Goal: Information Seeking & Learning: Learn about a topic

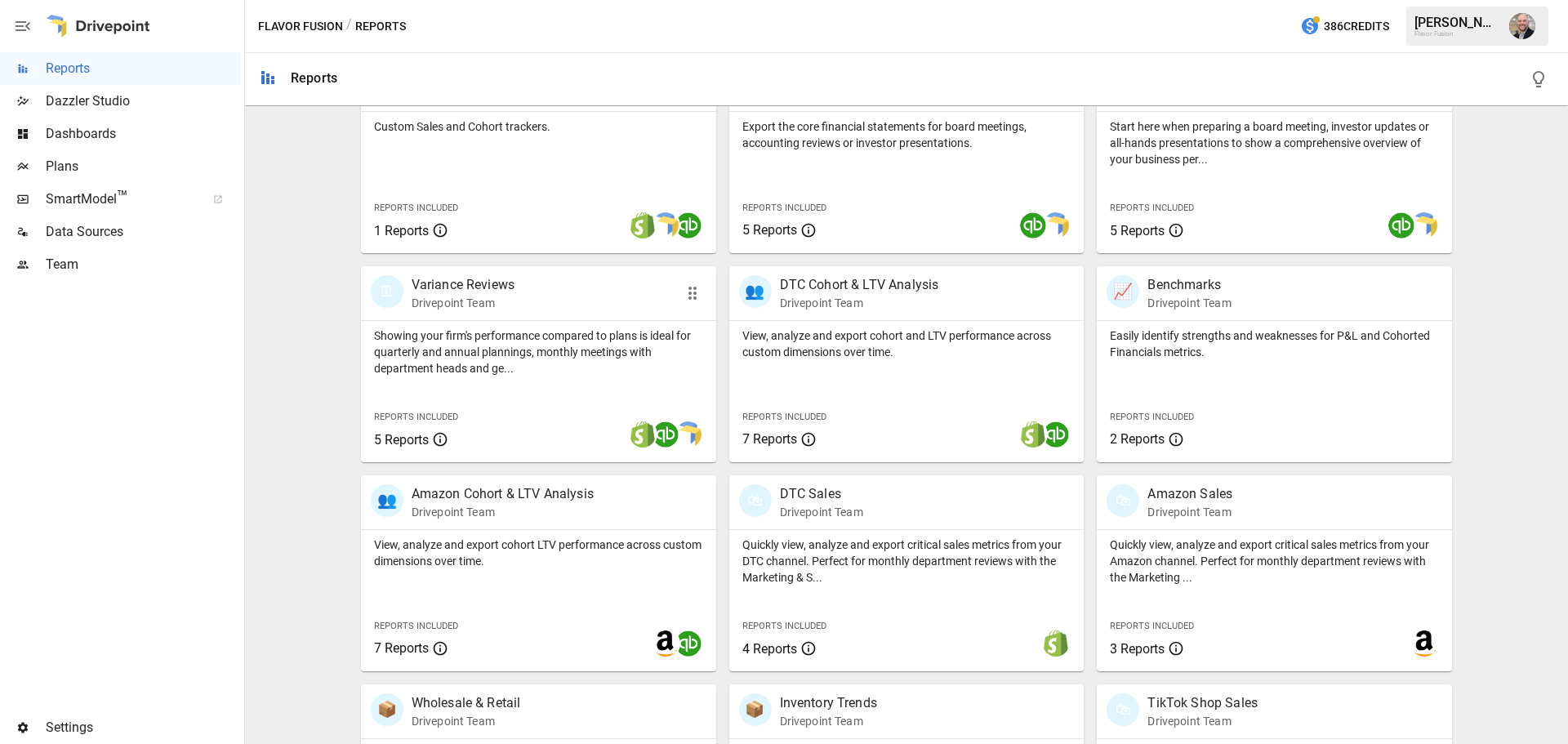
scroll to position [327, 0]
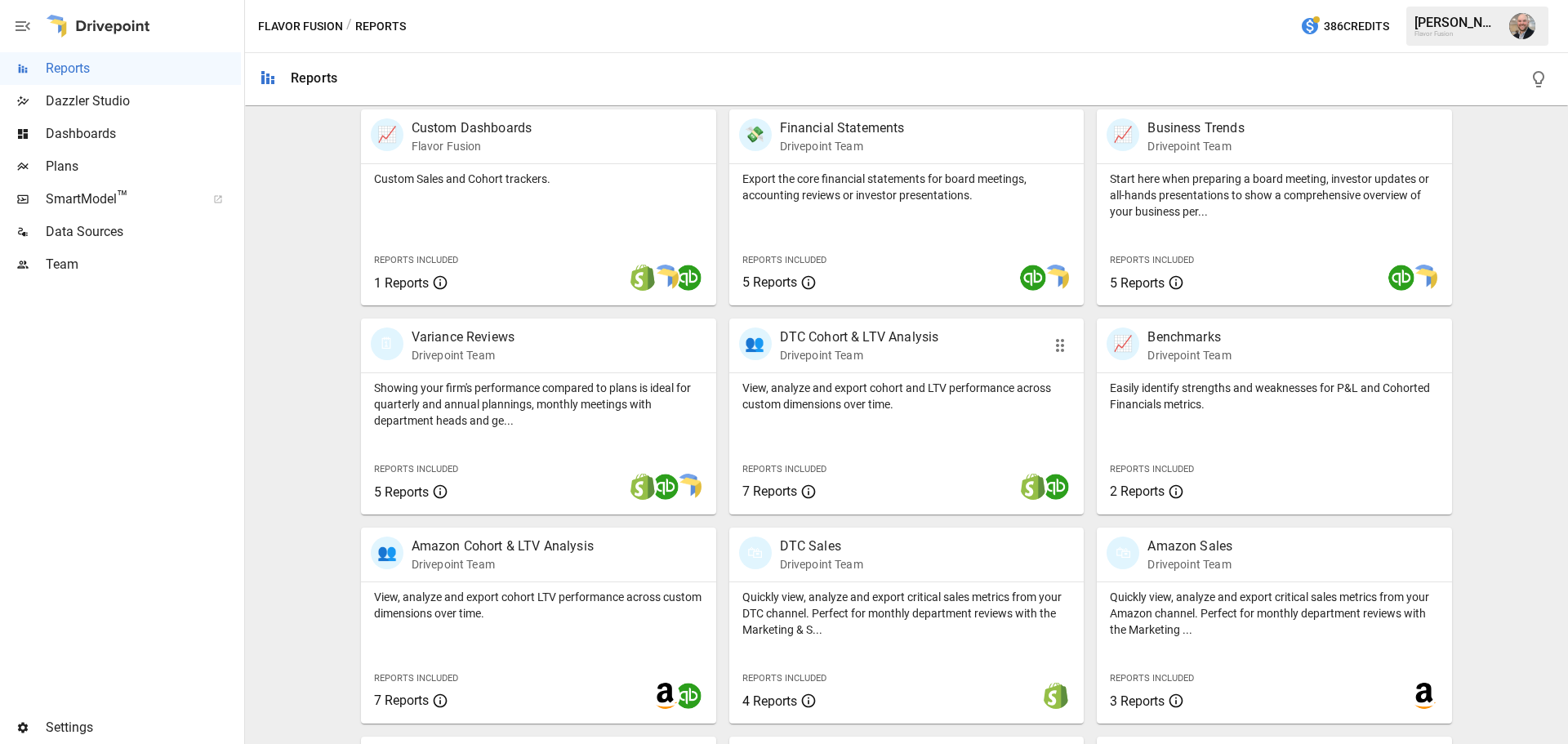
click at [832, 381] on p "View, analyze and export cohort and LTV performance across custom dimensions ov…" at bounding box center [906, 396] width 329 height 33
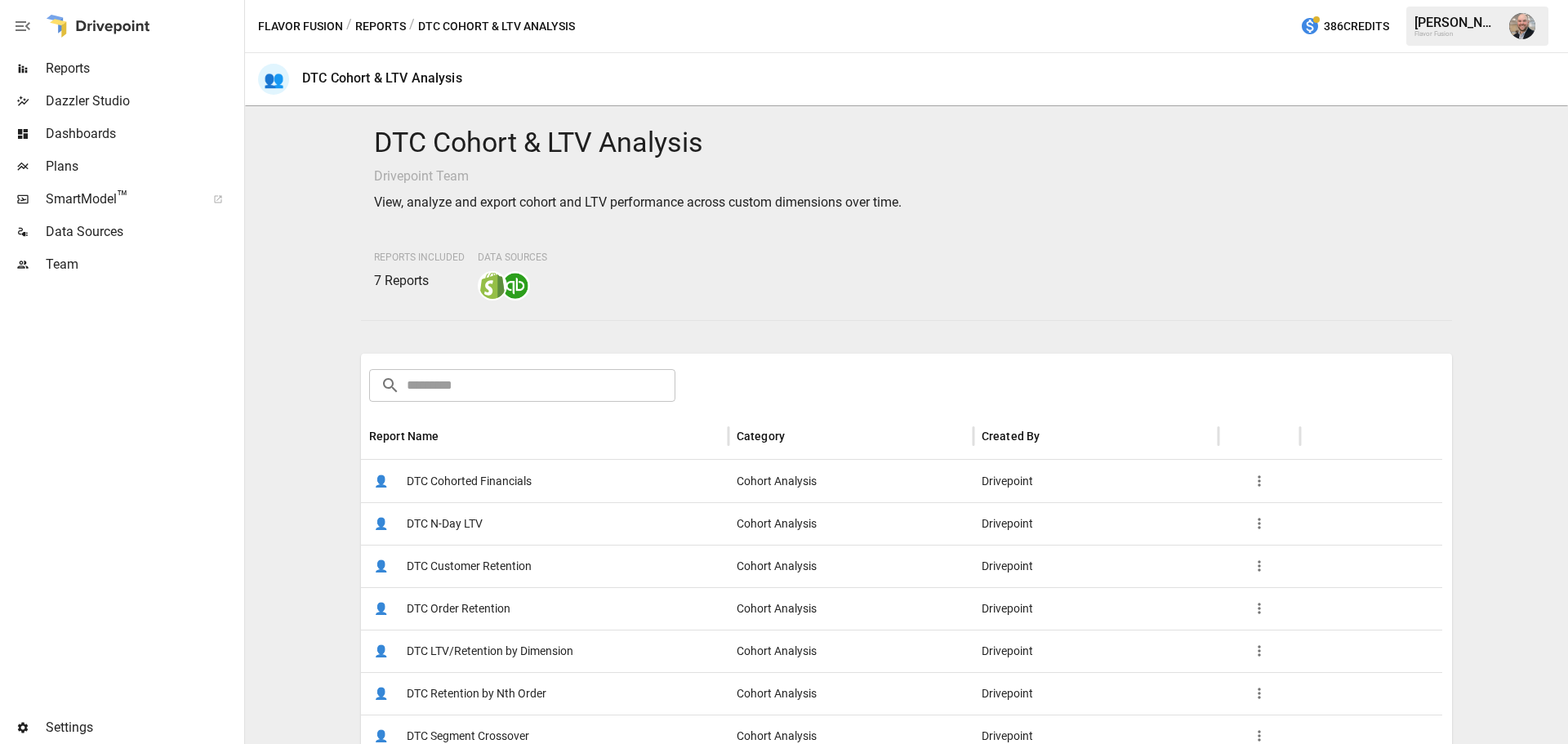
click at [419, 485] on span "DTC Cohorted Financials" at bounding box center [469, 482] width 125 height 41
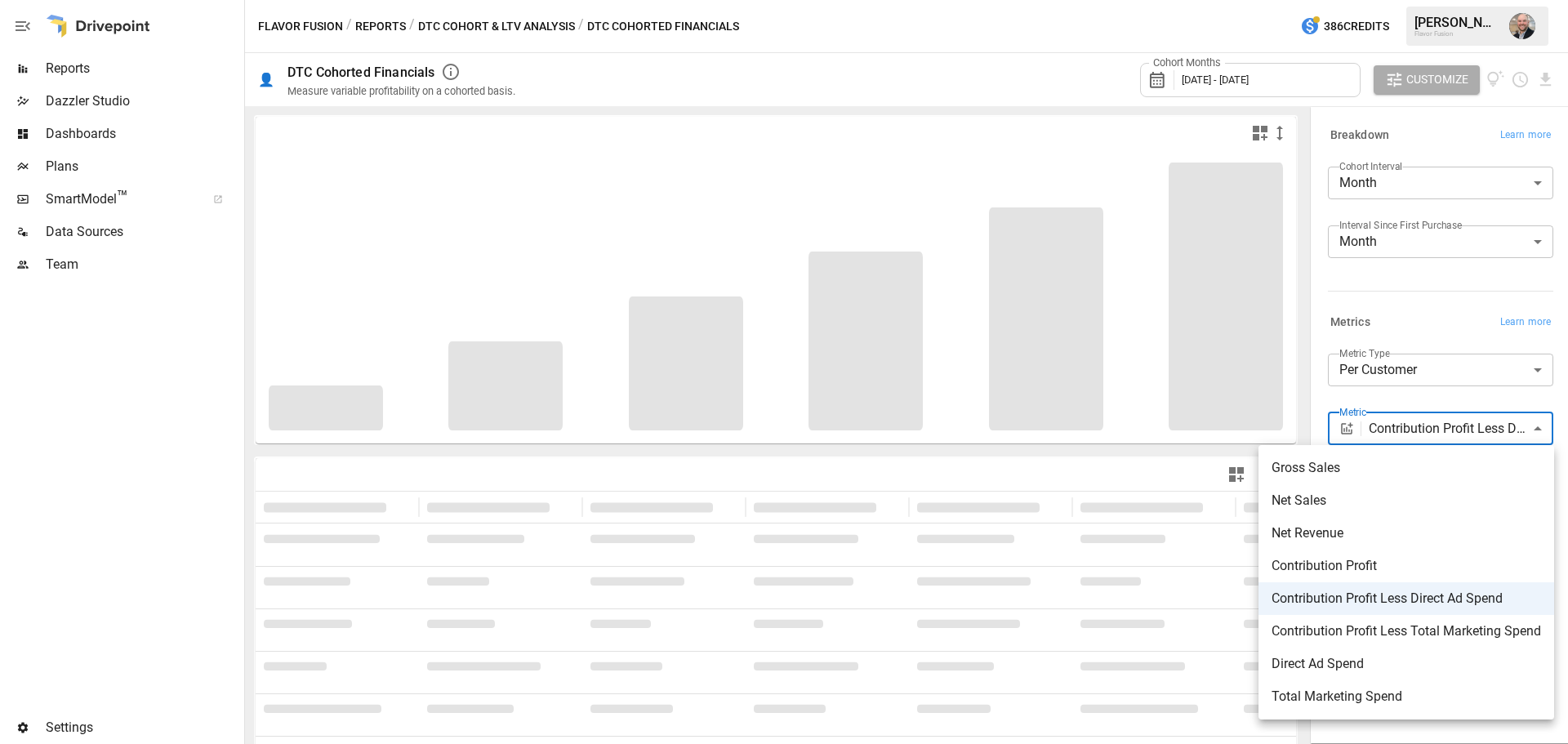
click at [1422, 0] on body "**********" at bounding box center [784, 0] width 1568 height 0
click at [1403, 499] on span "Net Sales" at bounding box center [1407, 501] width 269 height 20
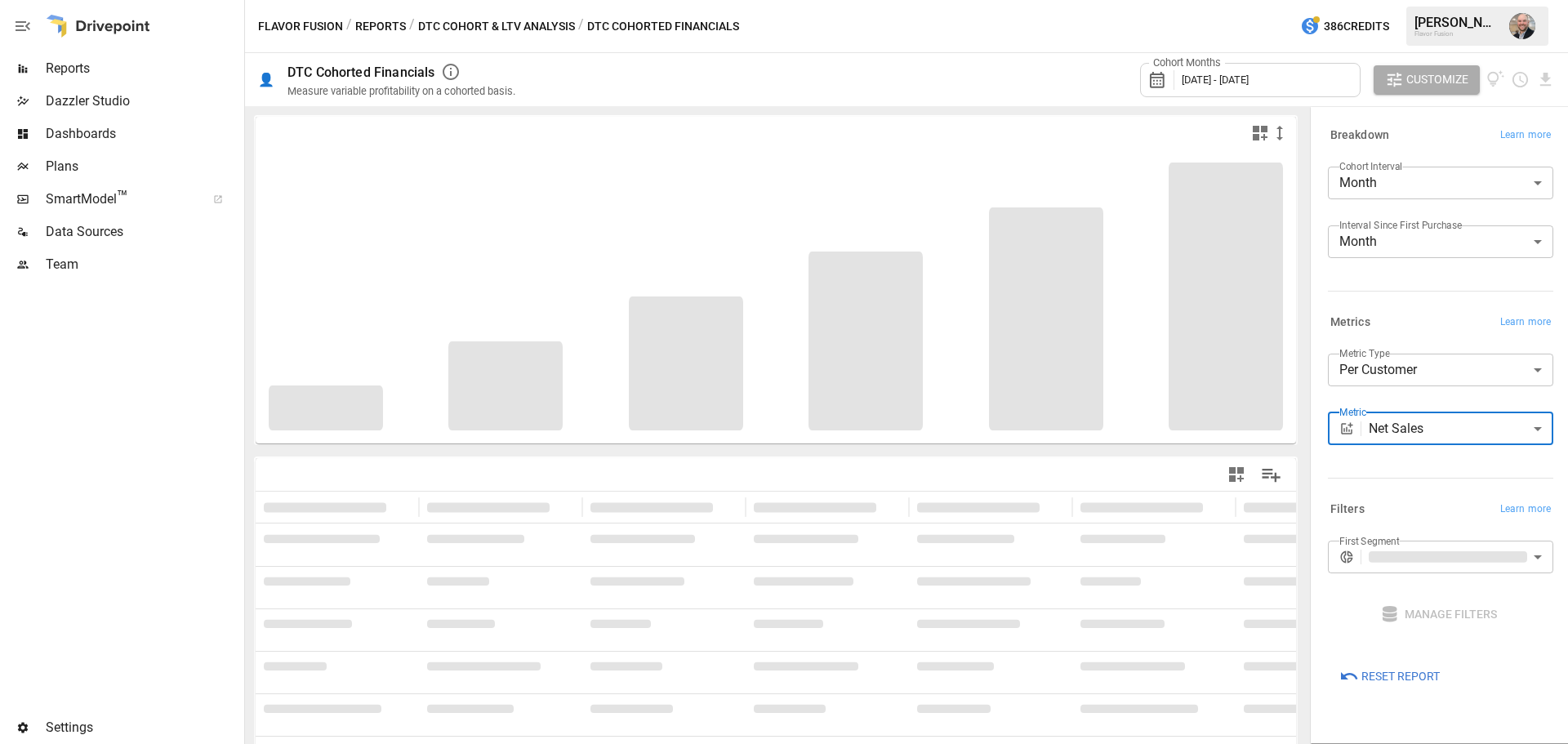
click at [1387, 312] on div "Metrics Learn more" at bounding box center [1440, 323] width 225 height 23
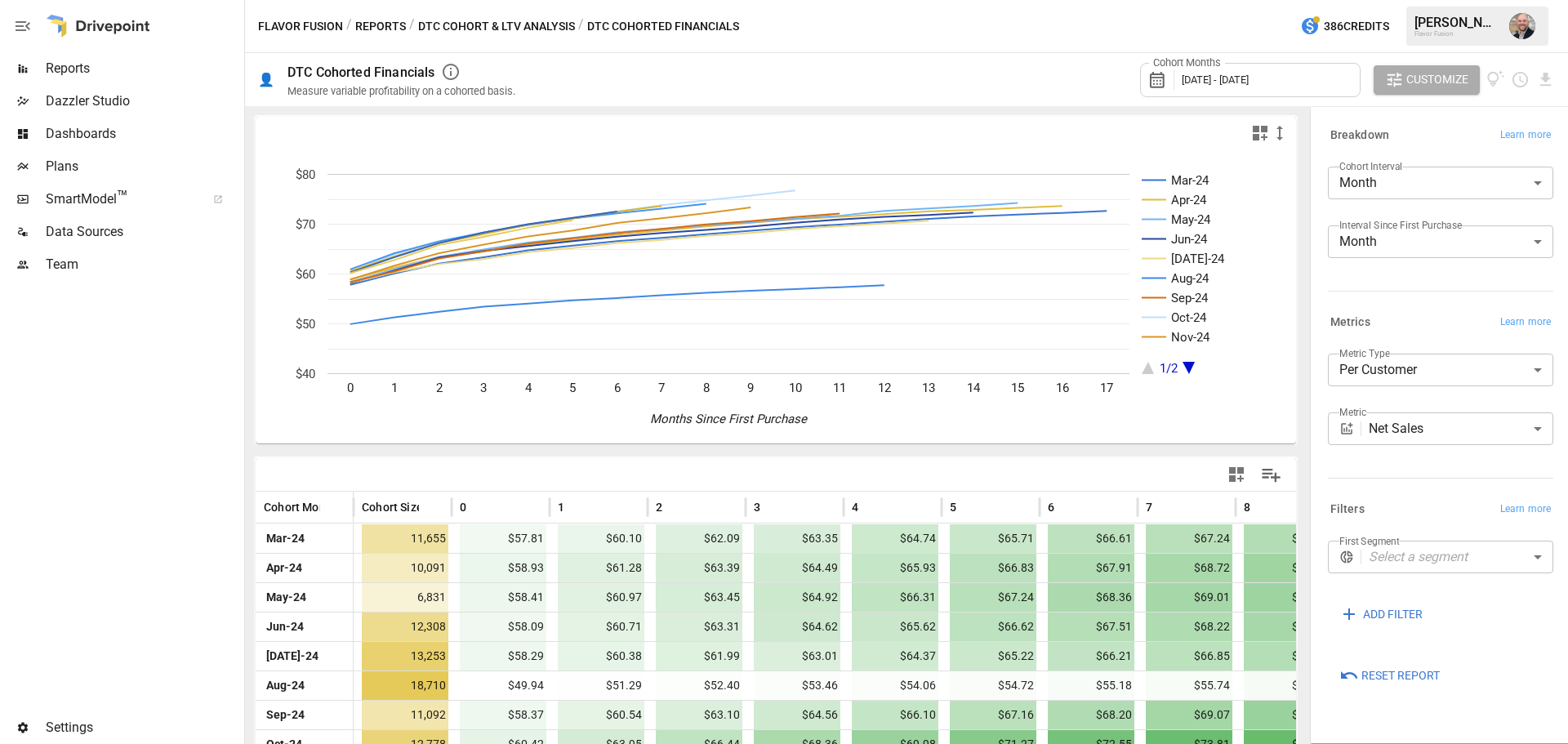
click at [245, 405] on div "Mar-24 Apr-24 May-24 Jun-24 [DATE]-24 Aug-24 Sep-24 Oct-24 Nov-24 1/2 0 1 2 3 4…" at bounding box center [776, 425] width 1061 height 638
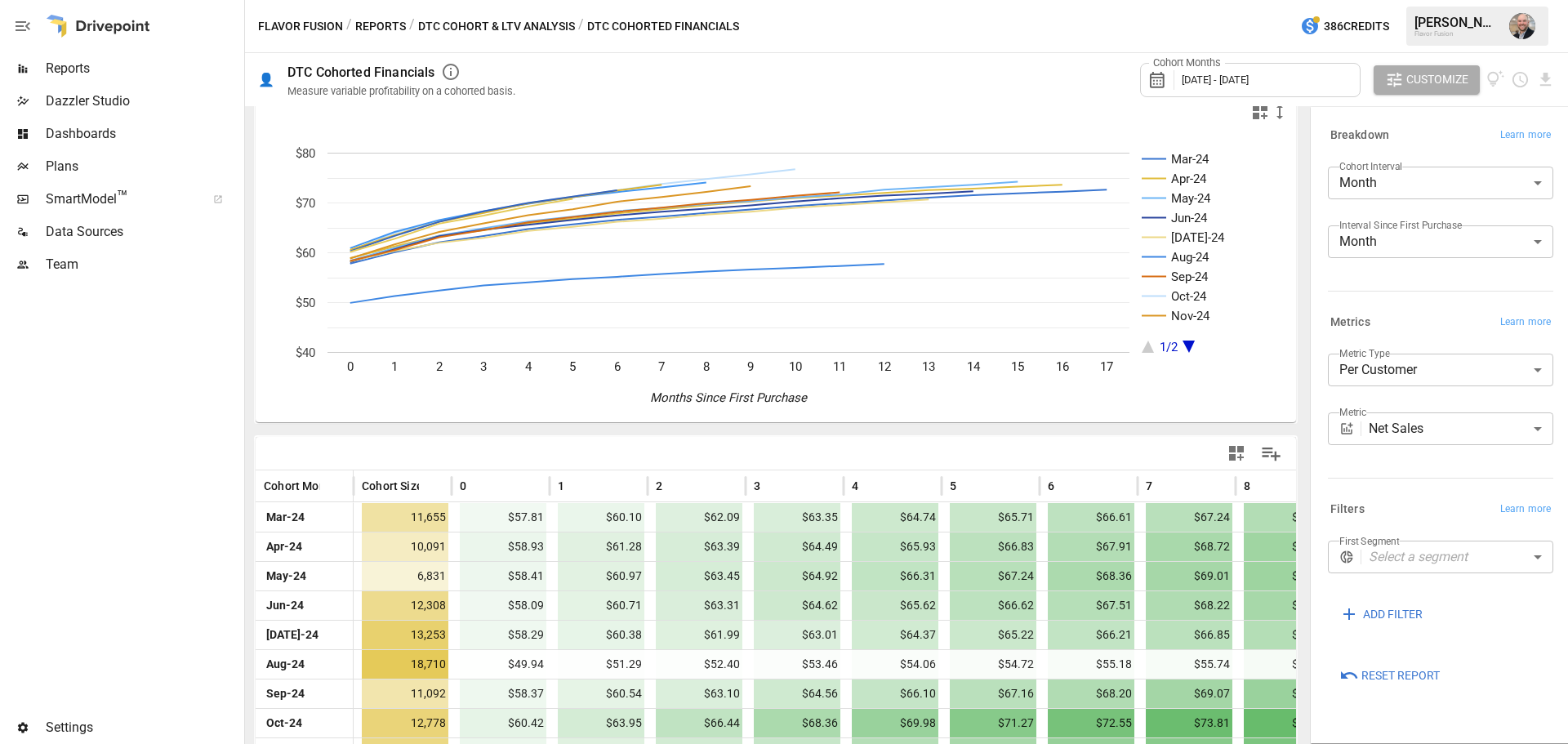
scroll to position [185, 0]
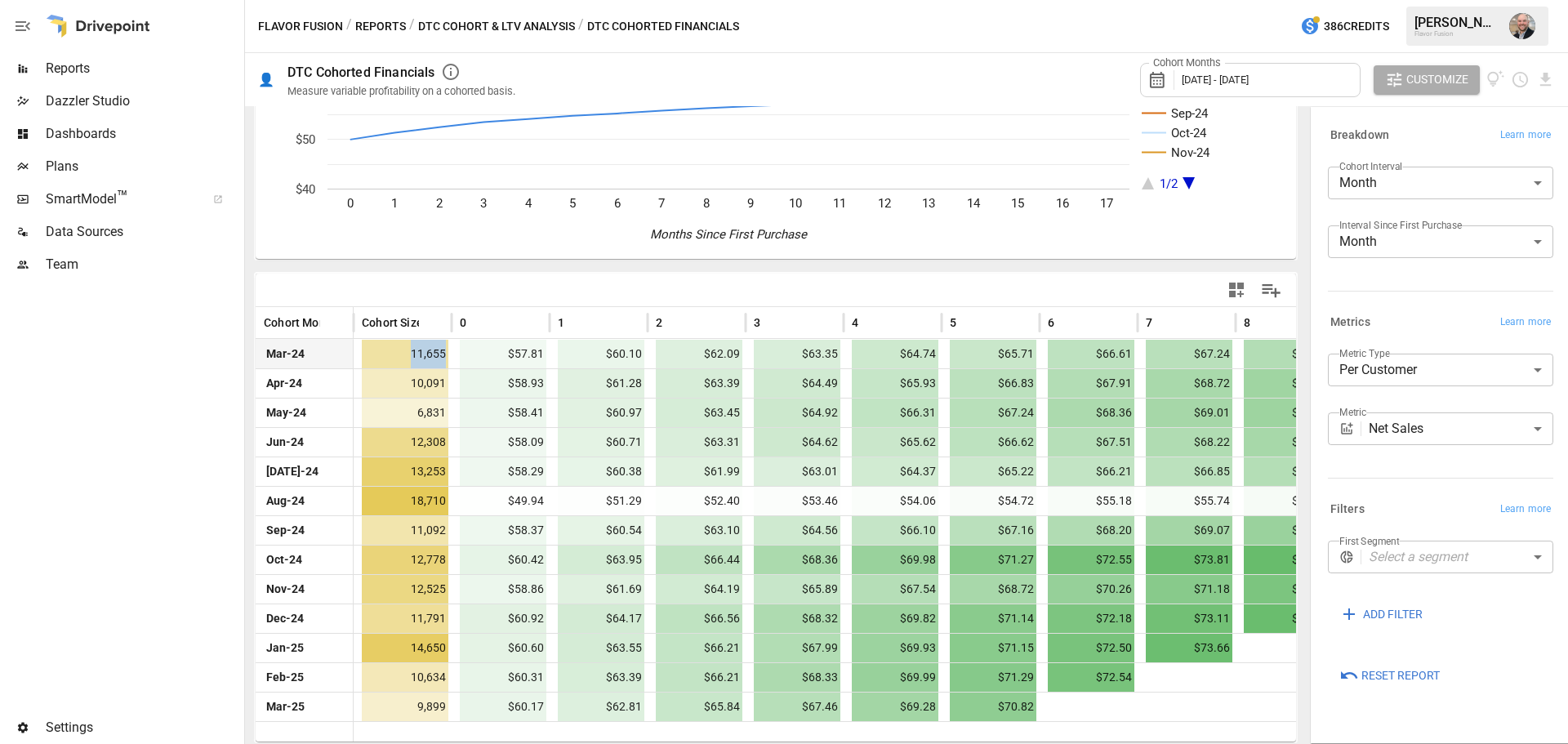
drag, startPoint x: 406, startPoint y: 351, endPoint x: 448, endPoint y: 352, distance: 42.0
click at [448, 352] on span "11,655" at bounding box center [405, 354] width 86 height 28
drag, startPoint x: 318, startPoint y: 357, endPoint x: 274, endPoint y: 356, distance: 44.0
click at [274, 356] on div "Mar-24" at bounding box center [305, 354] width 98 height 29
click at [363, 355] on span "11,655" at bounding box center [405, 354] width 86 height 28
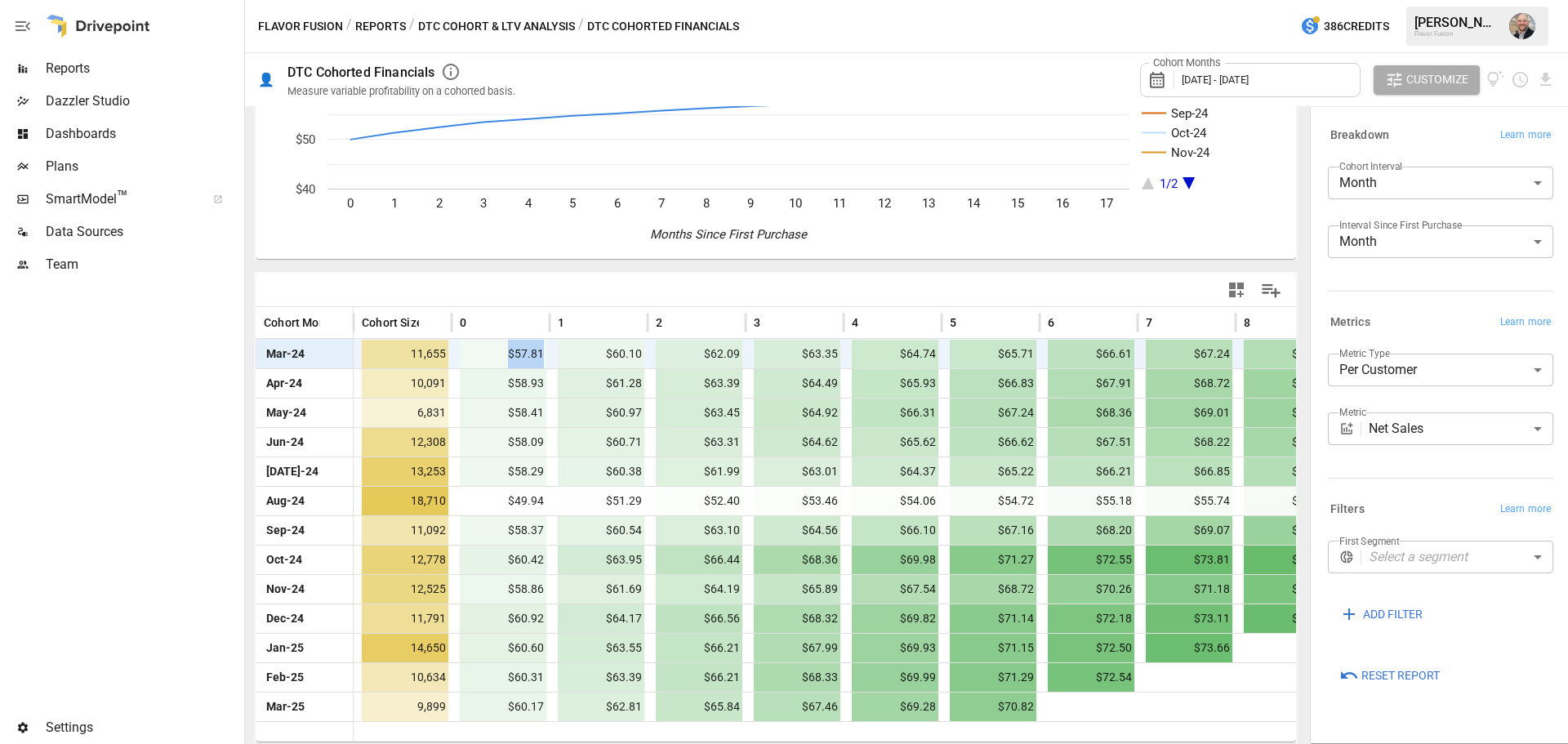
drag, startPoint x: 502, startPoint y: 356, endPoint x: 542, endPoint y: 357, distance: 40.0
click at [542, 357] on span "$57.81" at bounding box center [503, 354] width 86 height 28
drag, startPoint x: 677, startPoint y: 348, endPoint x: 734, endPoint y: 344, distance: 57.1
click at [734, 344] on span "$62.09" at bounding box center [699, 354] width 86 height 28
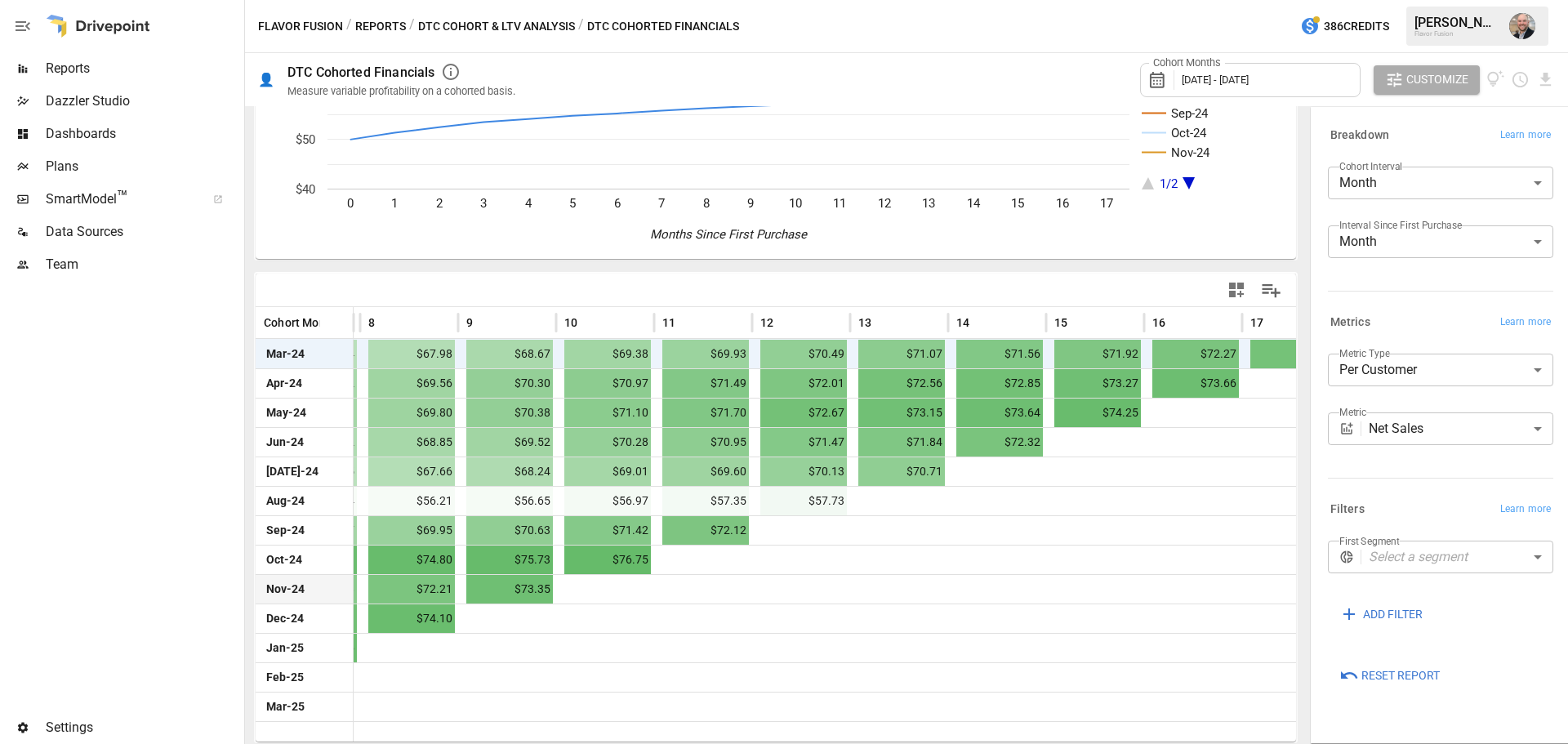
scroll to position [0, 932]
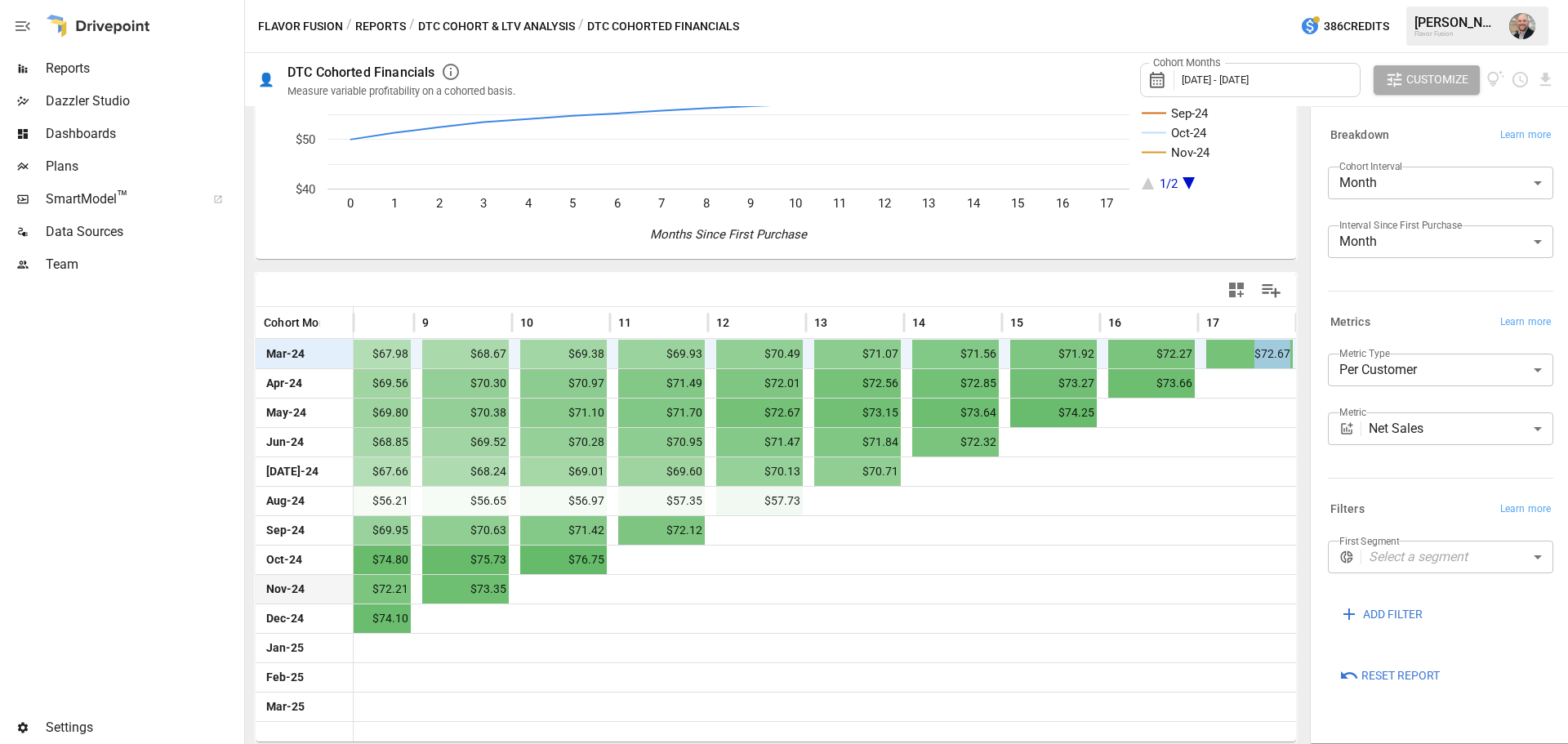
drag, startPoint x: 1230, startPoint y: 352, endPoint x: 1275, endPoint y: 356, distance: 45.2
click at [1275, 356] on span "$72.67" at bounding box center [1250, 354] width 86 height 28
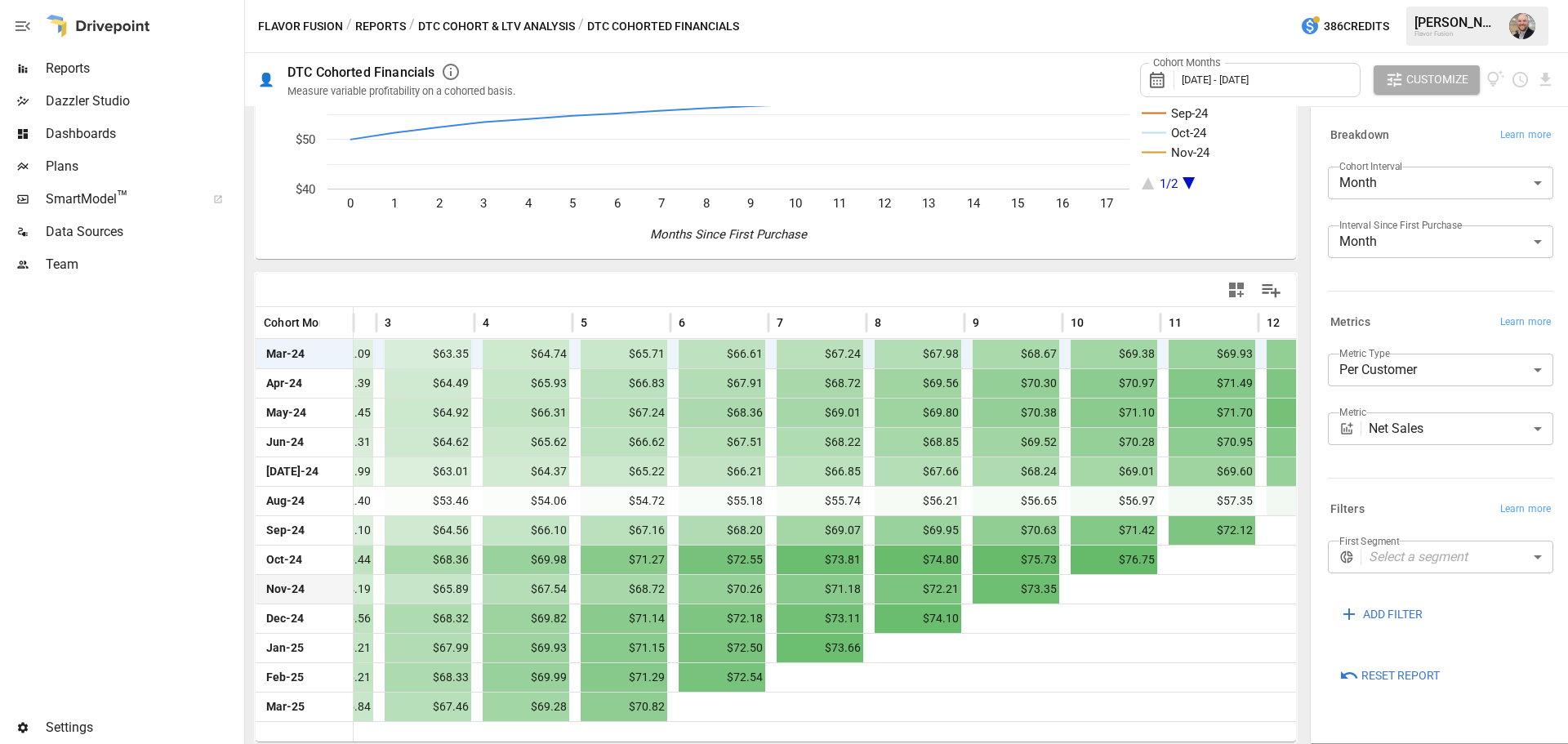
scroll to position [0, 370]
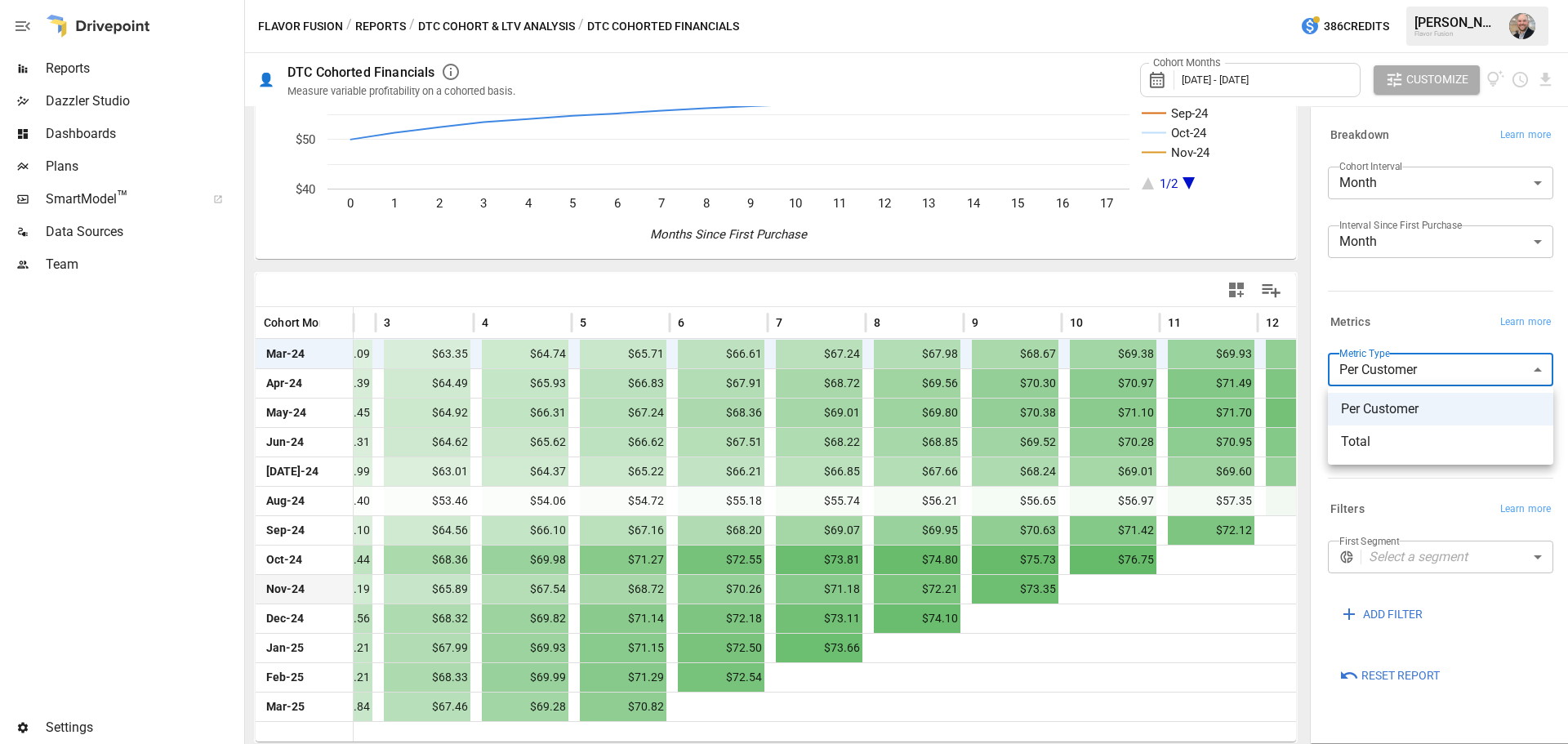
click at [1489, 0] on body "Reports Dazzler Studio Dashboards Plans SmartModel ™ Data Sources Team Settings…" at bounding box center [784, 0] width 1568 height 0
click at [1478, 316] on div at bounding box center [784, 372] width 1568 height 744
click at [1433, 0] on body "Reports Dazzler Studio Dashboards Plans SmartModel ™ Data Sources Team Settings…" at bounding box center [784, 0] width 1568 height 0
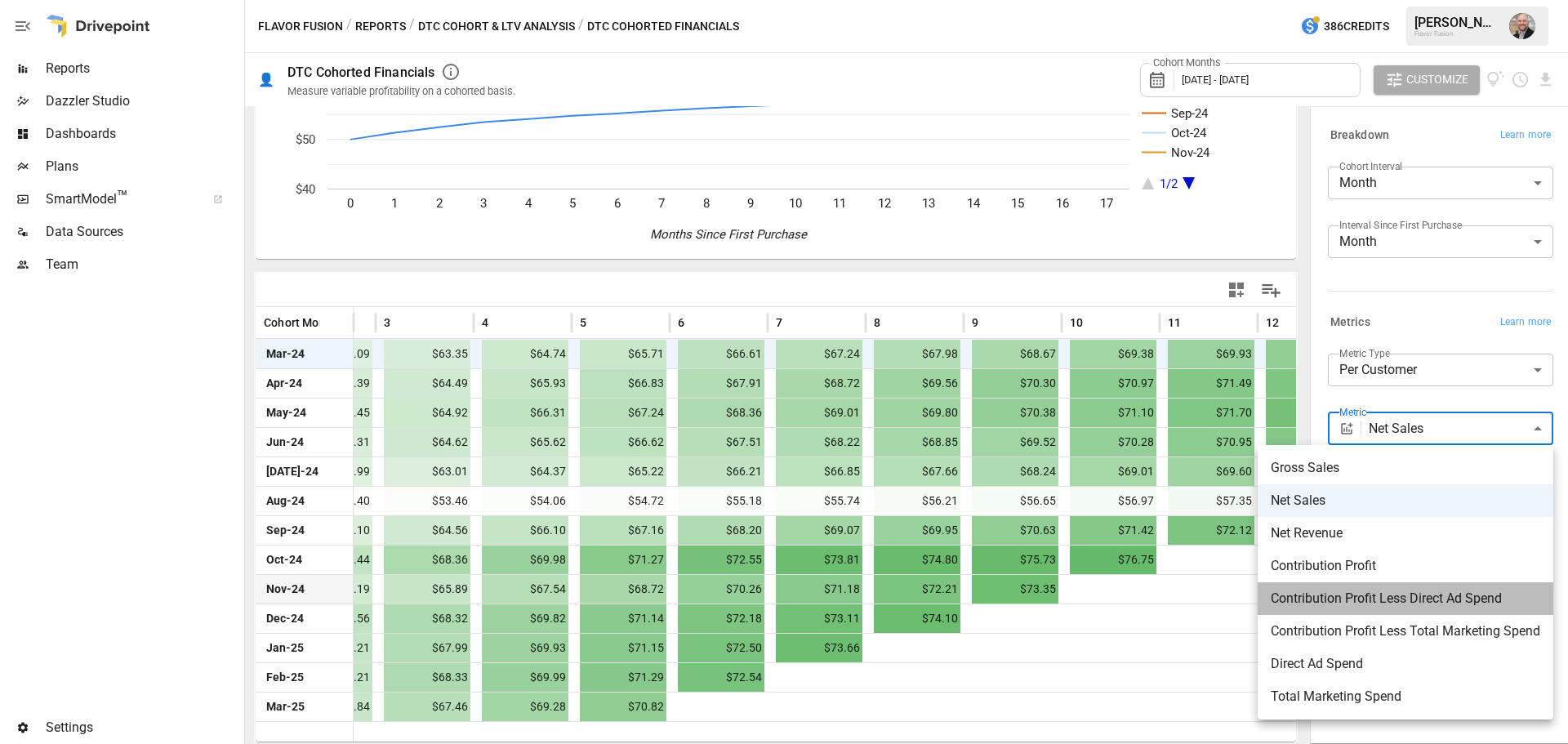
click at [1370, 583] on li "Contribution Profit Less Direct Ad Spend" at bounding box center [1406, 599] width 296 height 33
type input "**********"
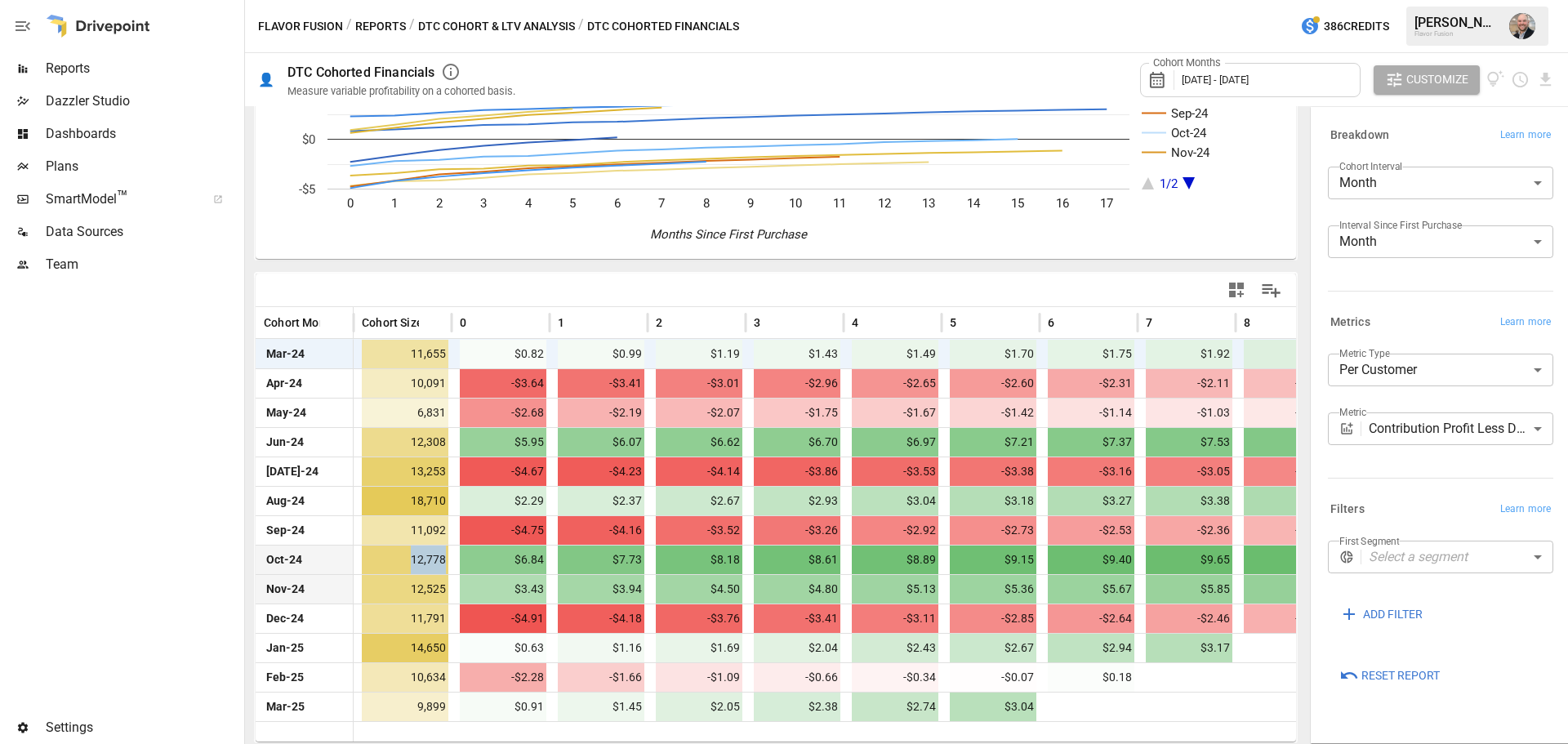
drag, startPoint x: 409, startPoint y: 562, endPoint x: 444, endPoint y: 564, distance: 35.1
click at [444, 564] on span "12,778" at bounding box center [405, 559] width 86 height 28
drag, startPoint x: 313, startPoint y: 563, endPoint x: 268, endPoint y: 561, distance: 45.0
click at [268, 561] on div "Oct-24" at bounding box center [305, 559] width 98 height 29
drag, startPoint x: 477, startPoint y: 557, endPoint x: 760, endPoint y: 564, distance: 283.1
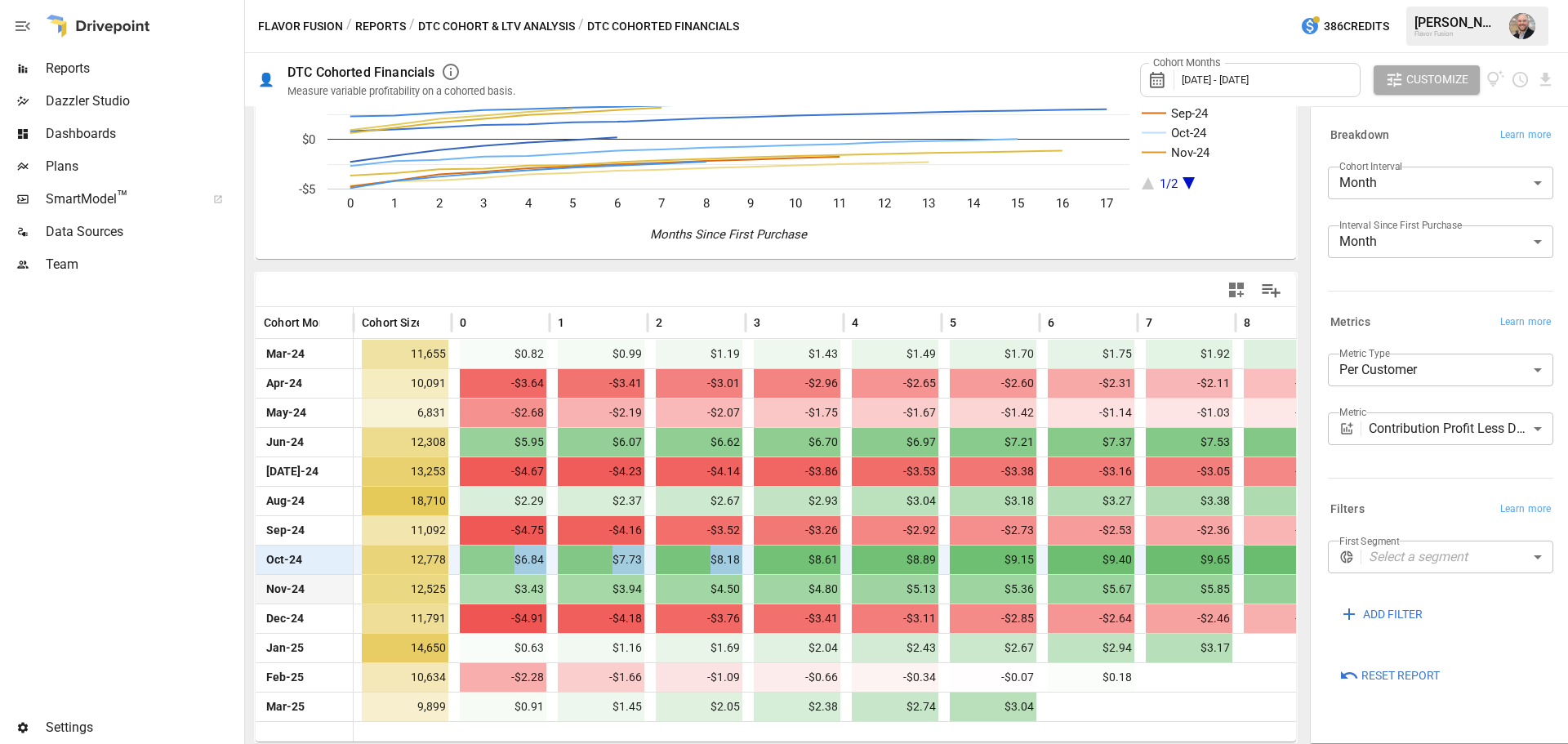
click at [760, 564] on div "Oct-24 12,778 $6.84 $7.73 $8.18 $8.61 $8.89 $9.15 $9.40 $9.65 $9.85 $10.04 $10.…" at bounding box center [1236, 559] width 1961 height 29
click at [770, 565] on span "$8.61" at bounding box center [797, 559] width 86 height 28
click at [1453, 485] on div "**********" at bounding box center [1437, 398] width 232 height 187
click at [1452, 0] on body "Reports Dazzler Studio Dashboards Plans SmartModel ™ Data Sources Team Settings…" at bounding box center [784, 0] width 1568 height 0
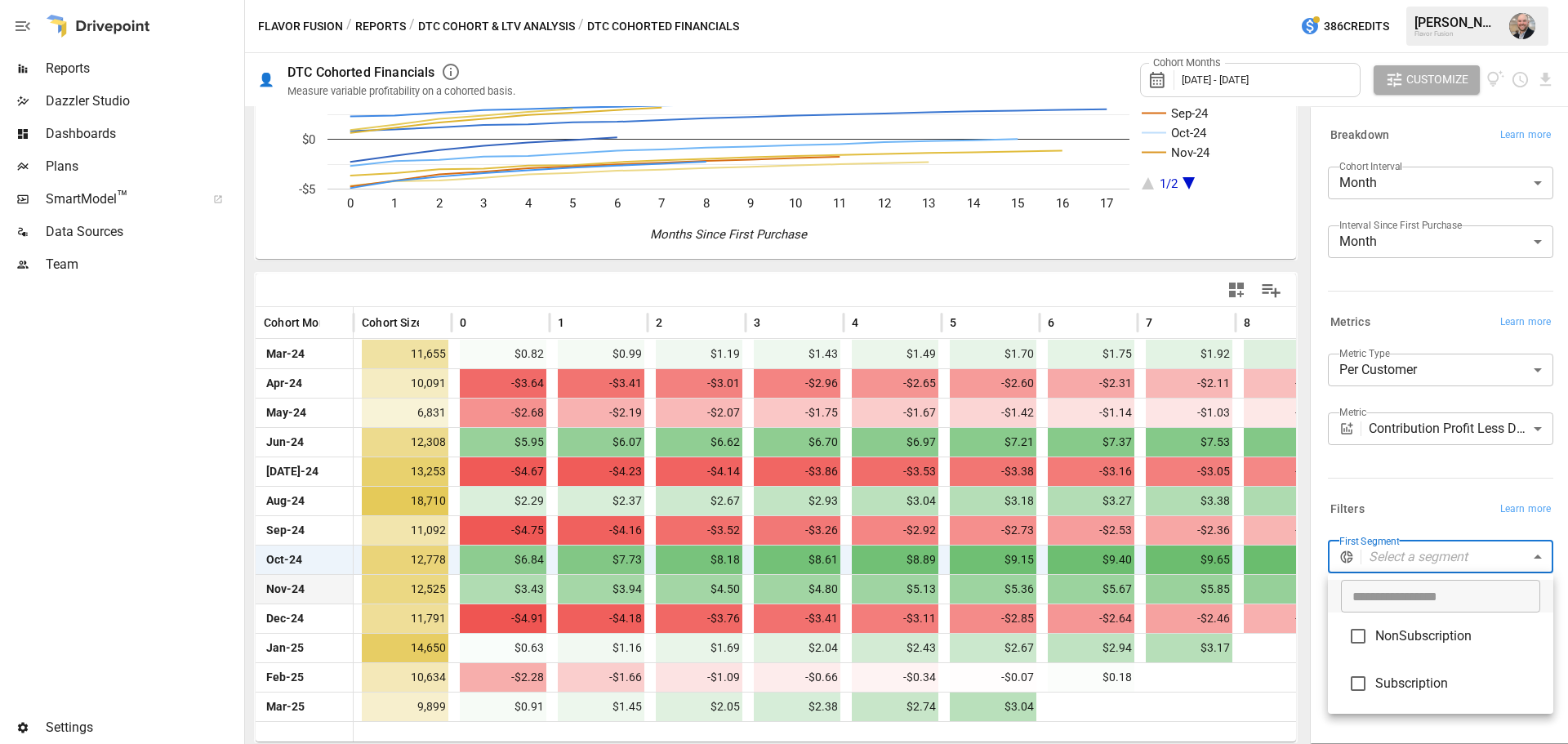
click at [1382, 453] on div at bounding box center [784, 372] width 1568 height 744
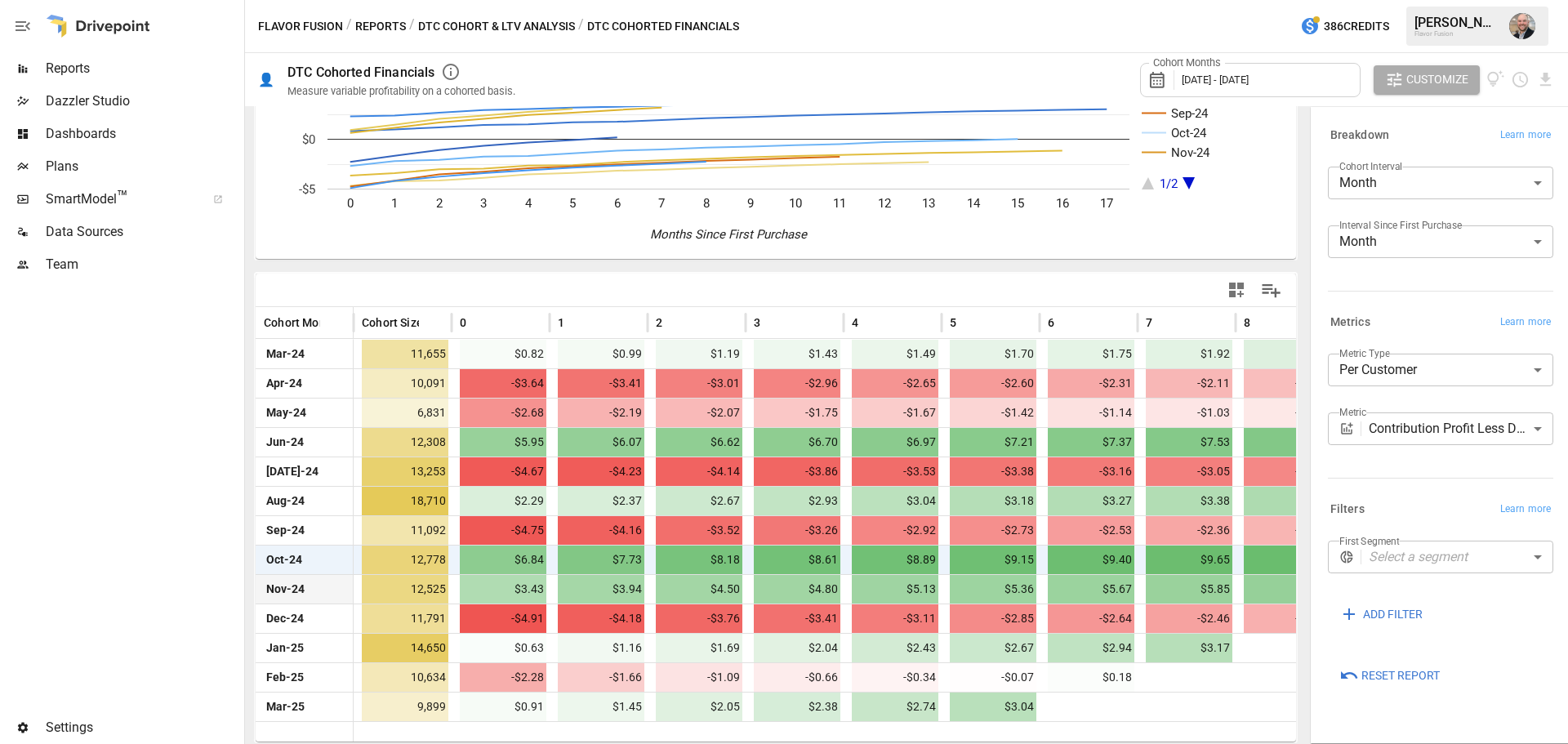
drag, startPoint x: 1384, startPoint y: 517, endPoint x: 1384, endPoint y: 527, distance: 10.0
click at [1384, 508] on div "Filters Learn more" at bounding box center [1440, 509] width 225 height 23
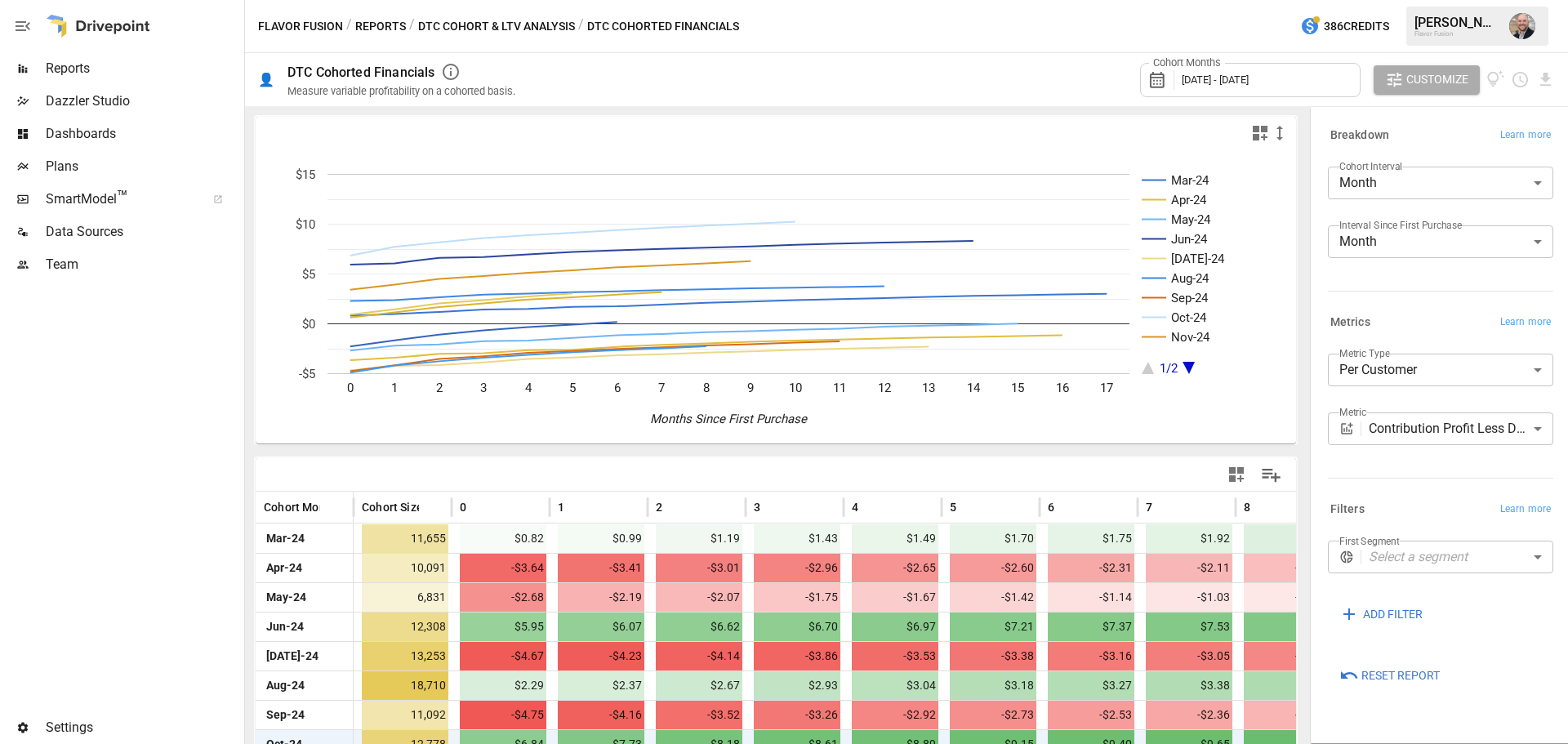
click at [467, 468] on div at bounding box center [776, 475] width 1041 height 33
click at [570, 470] on div at bounding box center [776, 475] width 1041 height 33
click at [126, 74] on span "Reports" at bounding box center [143, 68] width 195 height 20
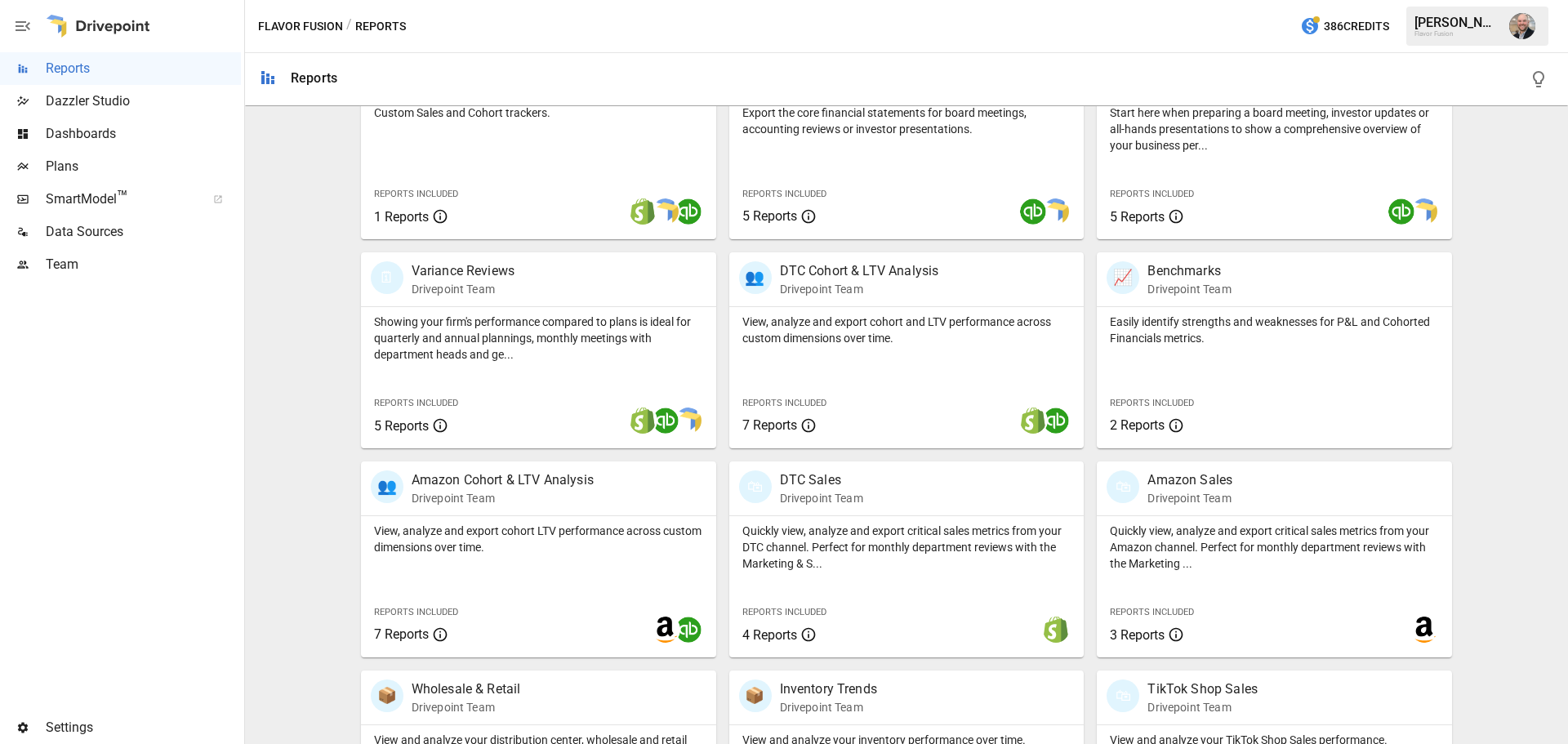
scroll to position [408, 0]
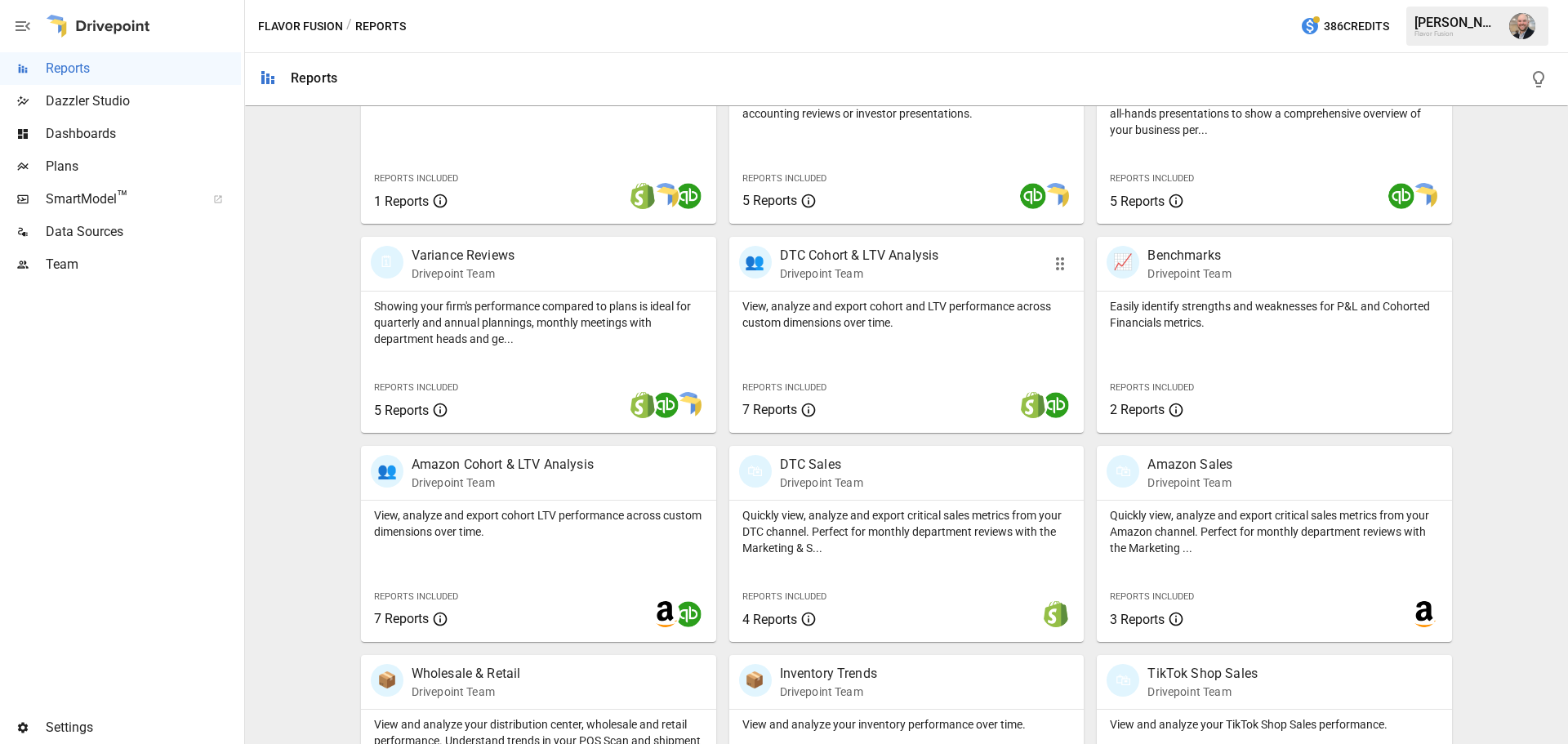
click at [871, 292] on div "View, analyze and export cohort and LTV performance across custom dimensions ov…" at bounding box center [907, 311] width 356 height 39
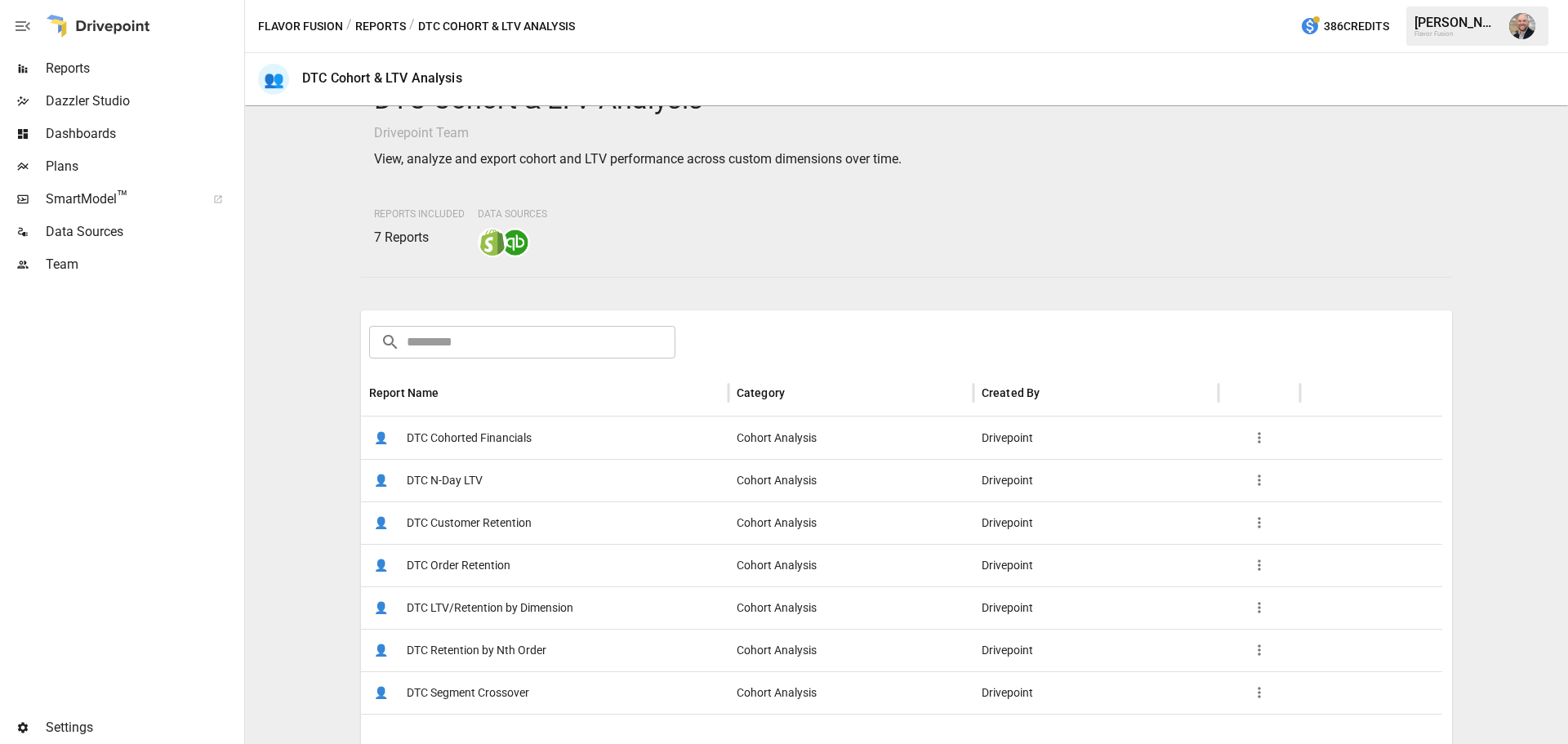
scroll to position [163, 0]
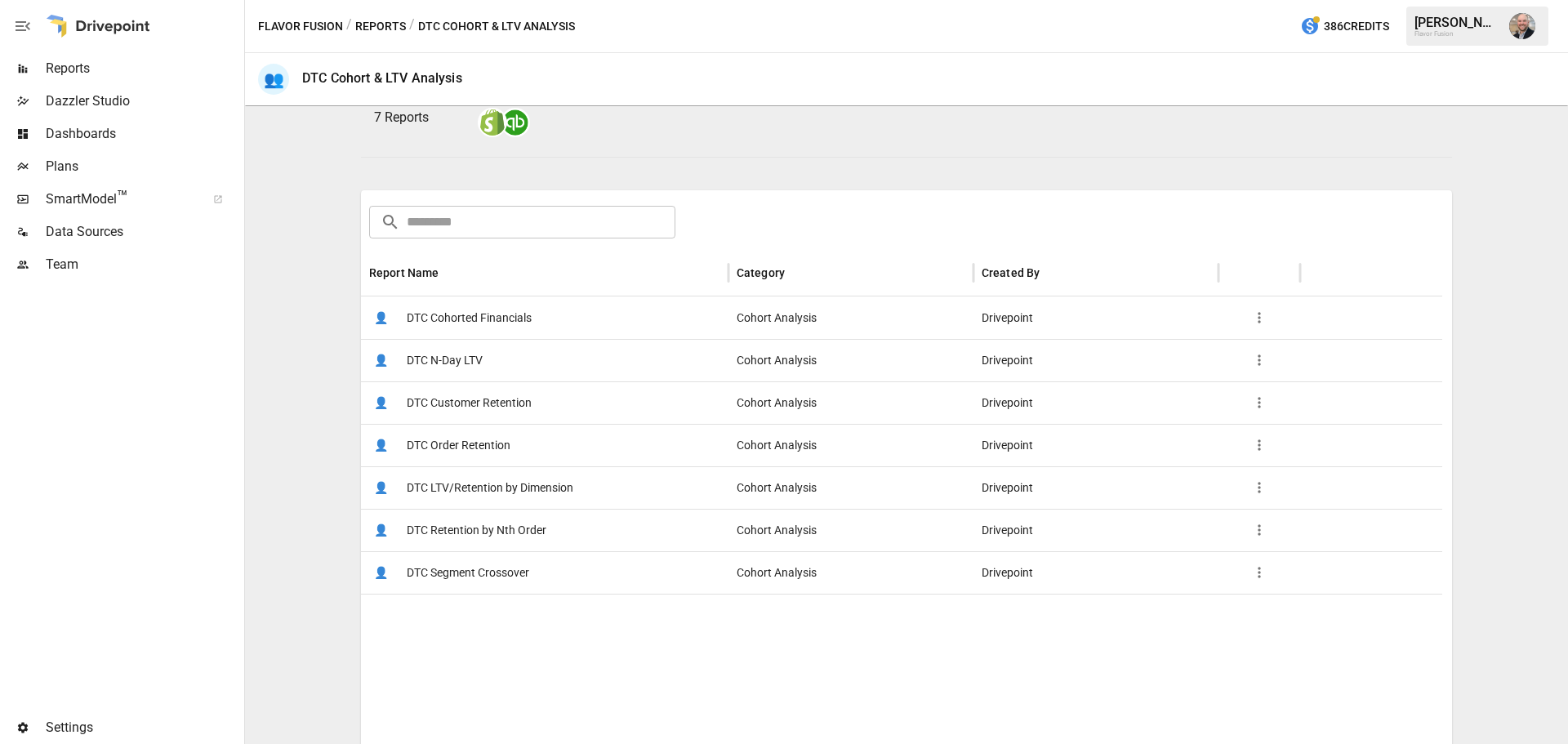
click at [595, 320] on div "👤 DTC Cohorted Financials" at bounding box center [545, 318] width 368 height 42
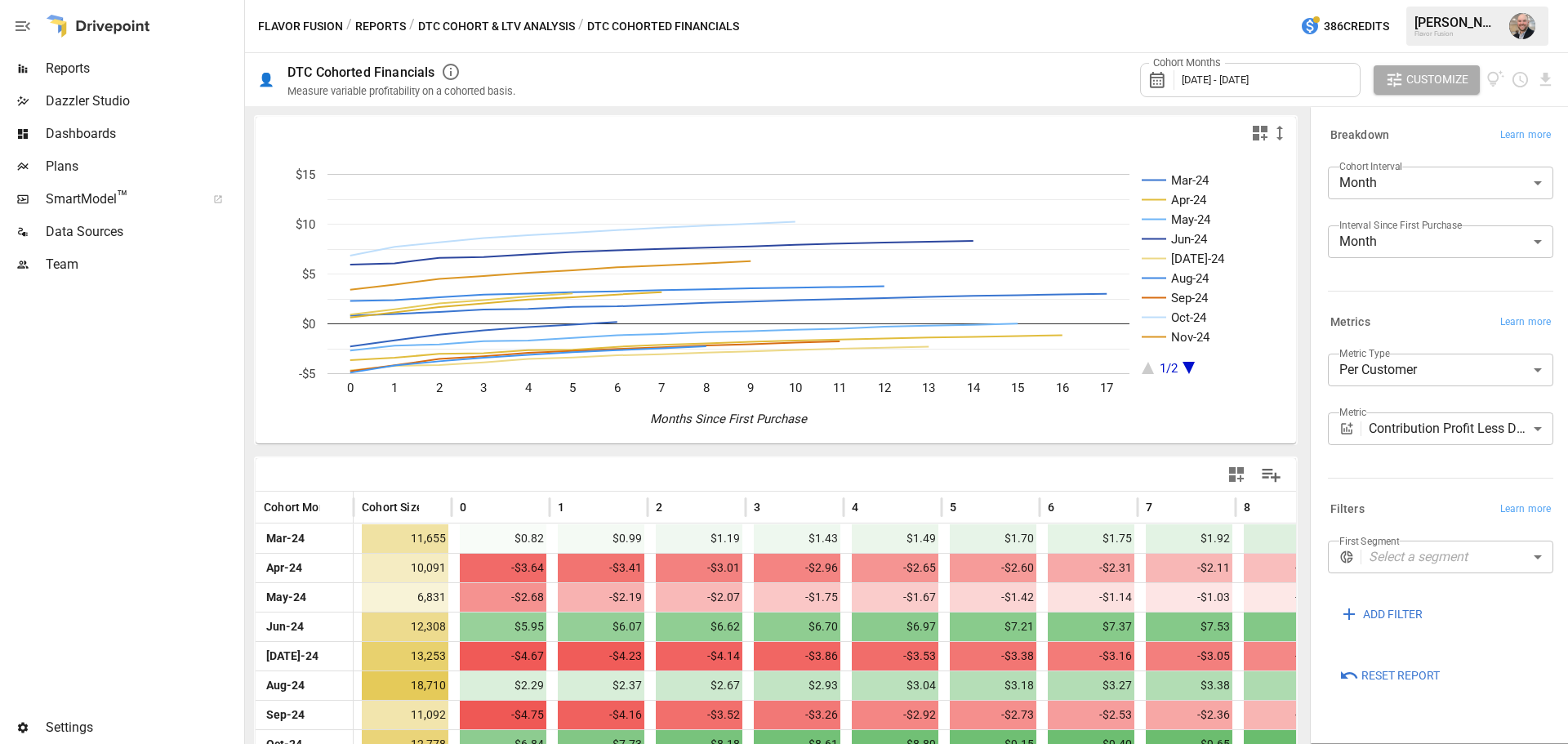
click at [1475, 0] on body "Reports Dazzler Studio Dashboards Plans SmartModel ™ Data Sources Team Settings…" at bounding box center [784, 0] width 1568 height 0
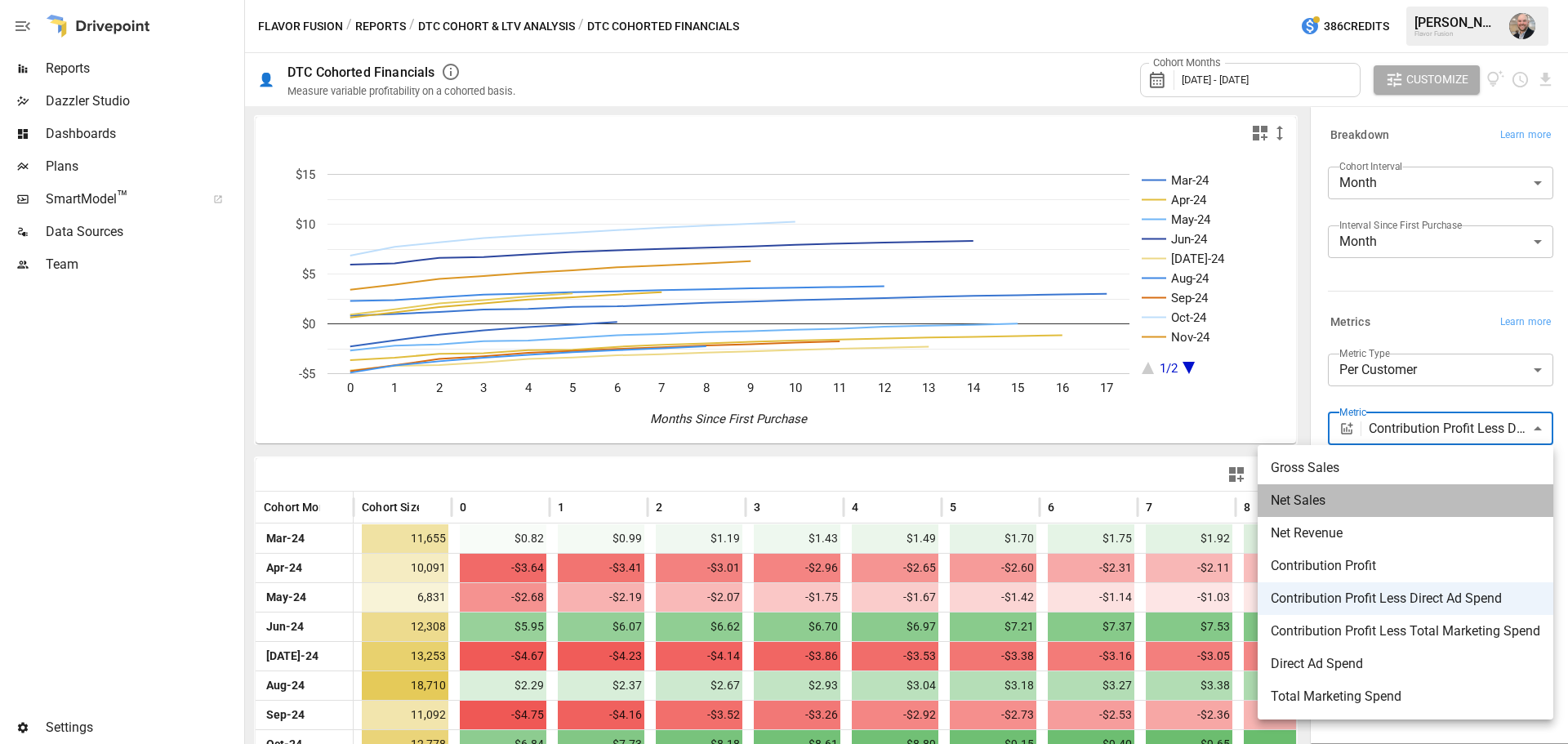
click at [1427, 509] on span "Net Sales" at bounding box center [1406, 501] width 269 height 20
type input "*********"
